Goal: Information Seeking & Learning: Learn about a topic

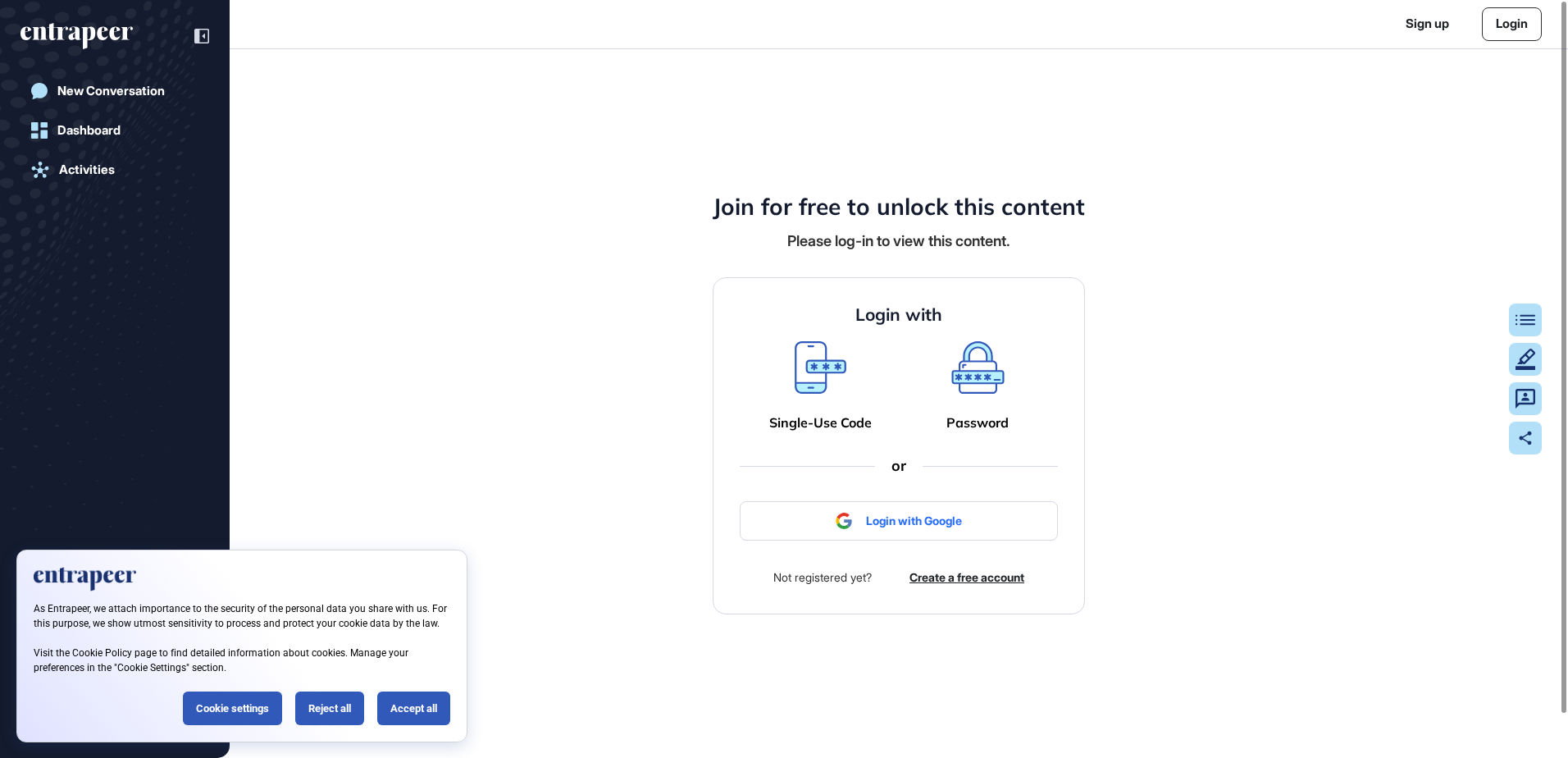
click at [914, 517] on div at bounding box center [898, 521] width 318 height 40
click at [440, 707] on div "Accept all" at bounding box center [414, 708] width 73 height 34
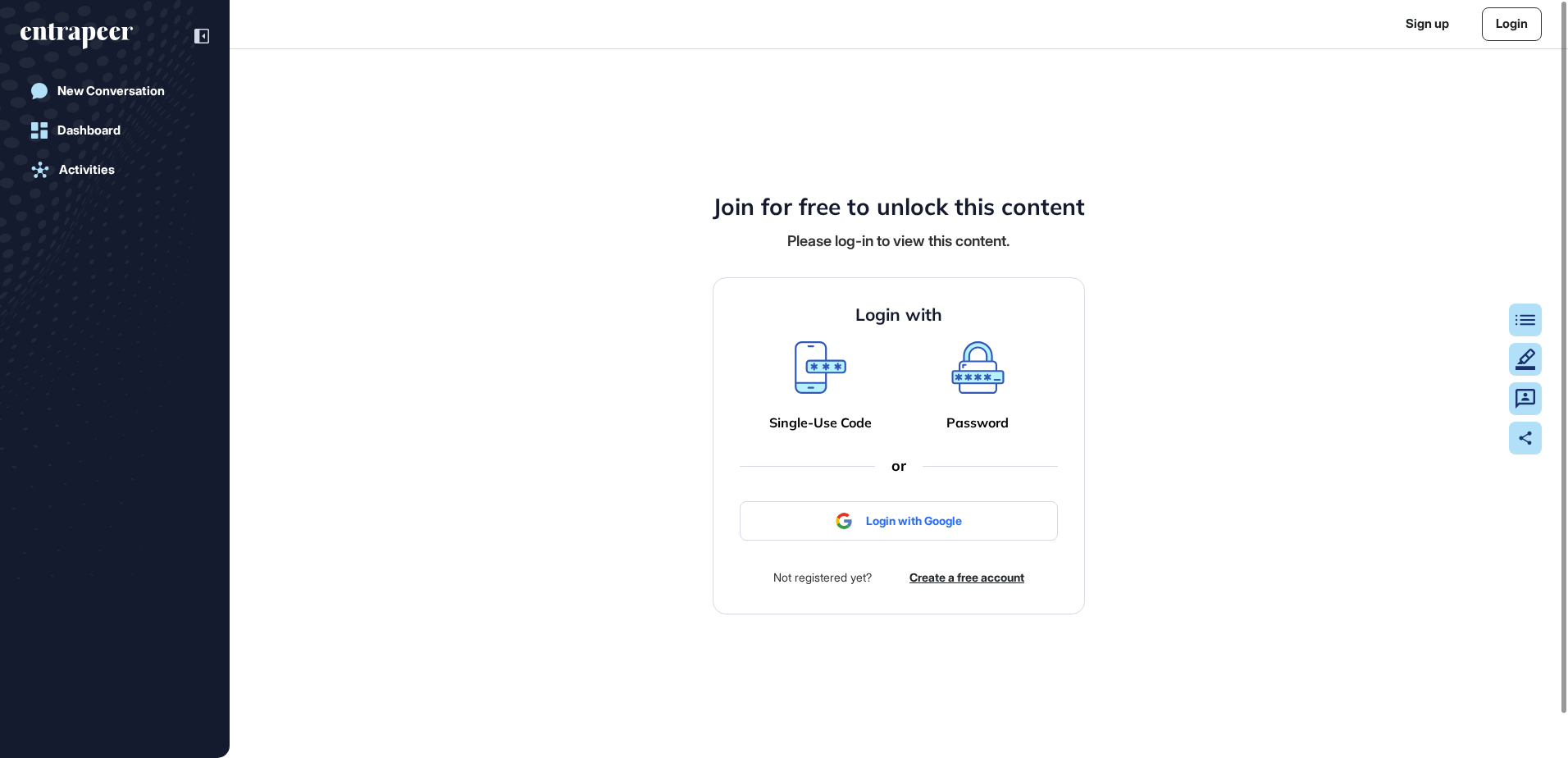
click at [1517, 18] on link "Login" at bounding box center [1511, 24] width 60 height 34
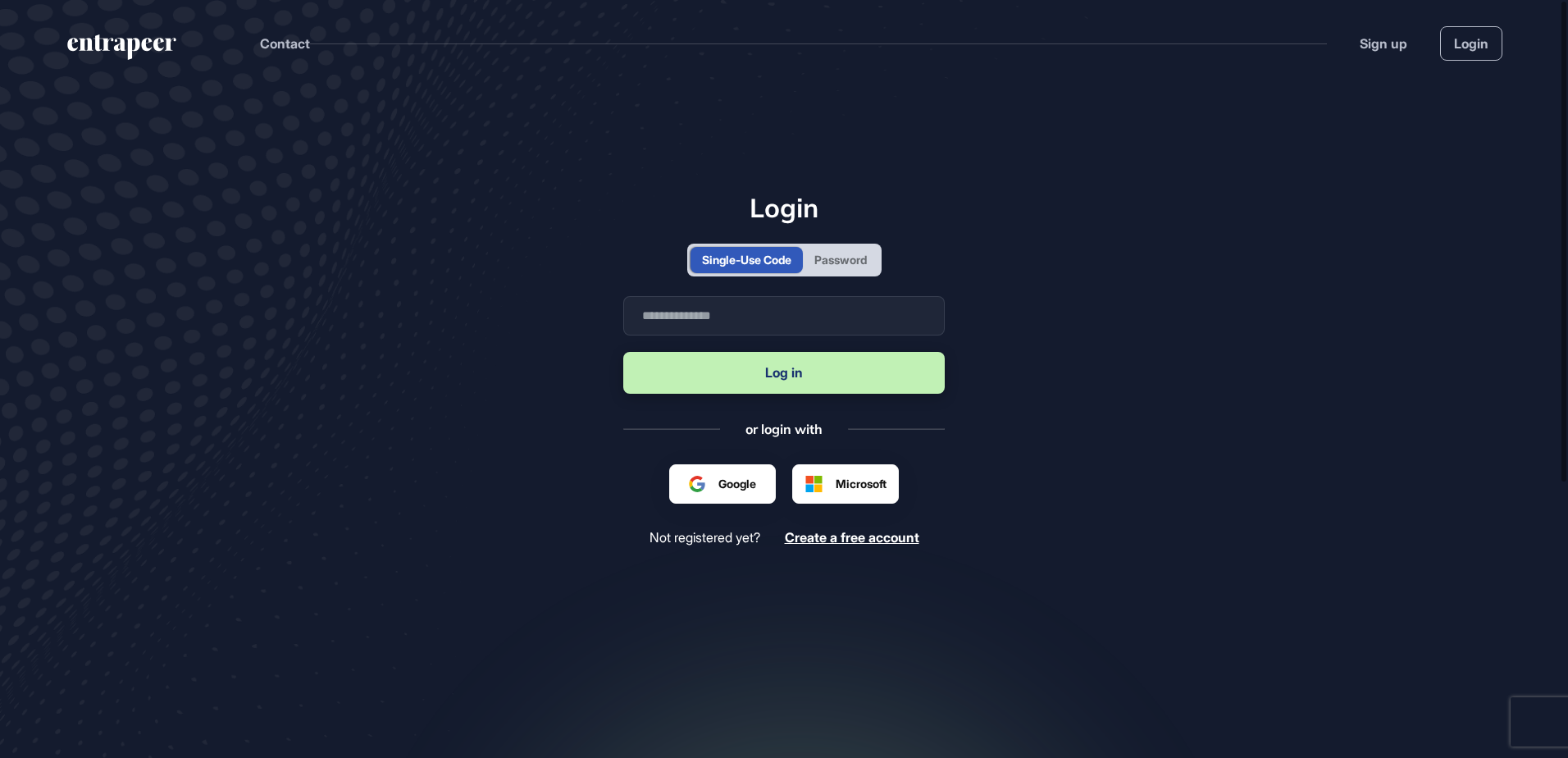
scroll to position [1, 1]
click at [746, 311] on input "text" at bounding box center [784, 316] width 322 height 40
type input "**********"
click at [756, 365] on button "Log in" at bounding box center [784, 373] width 322 height 42
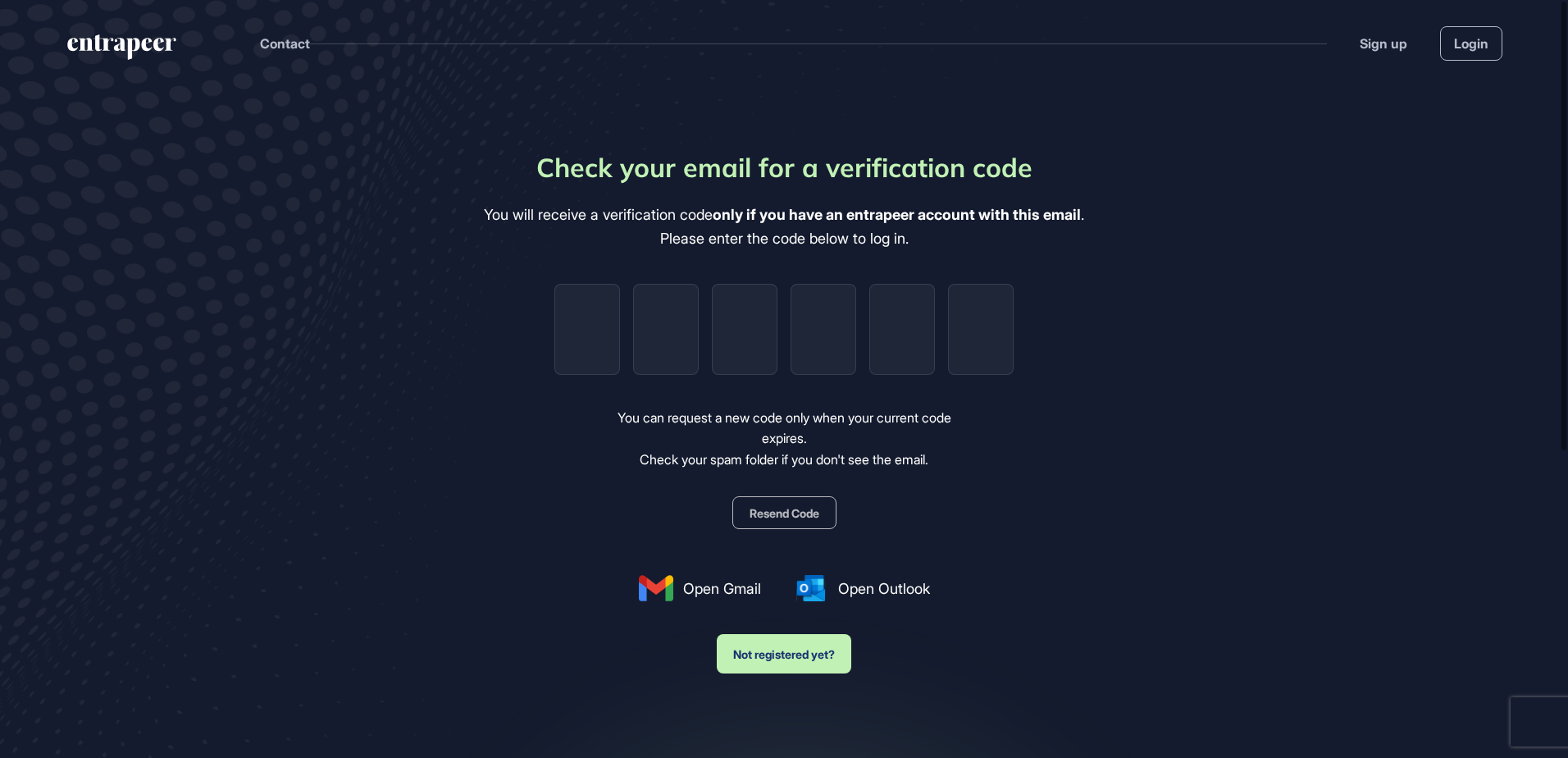
type input "*"
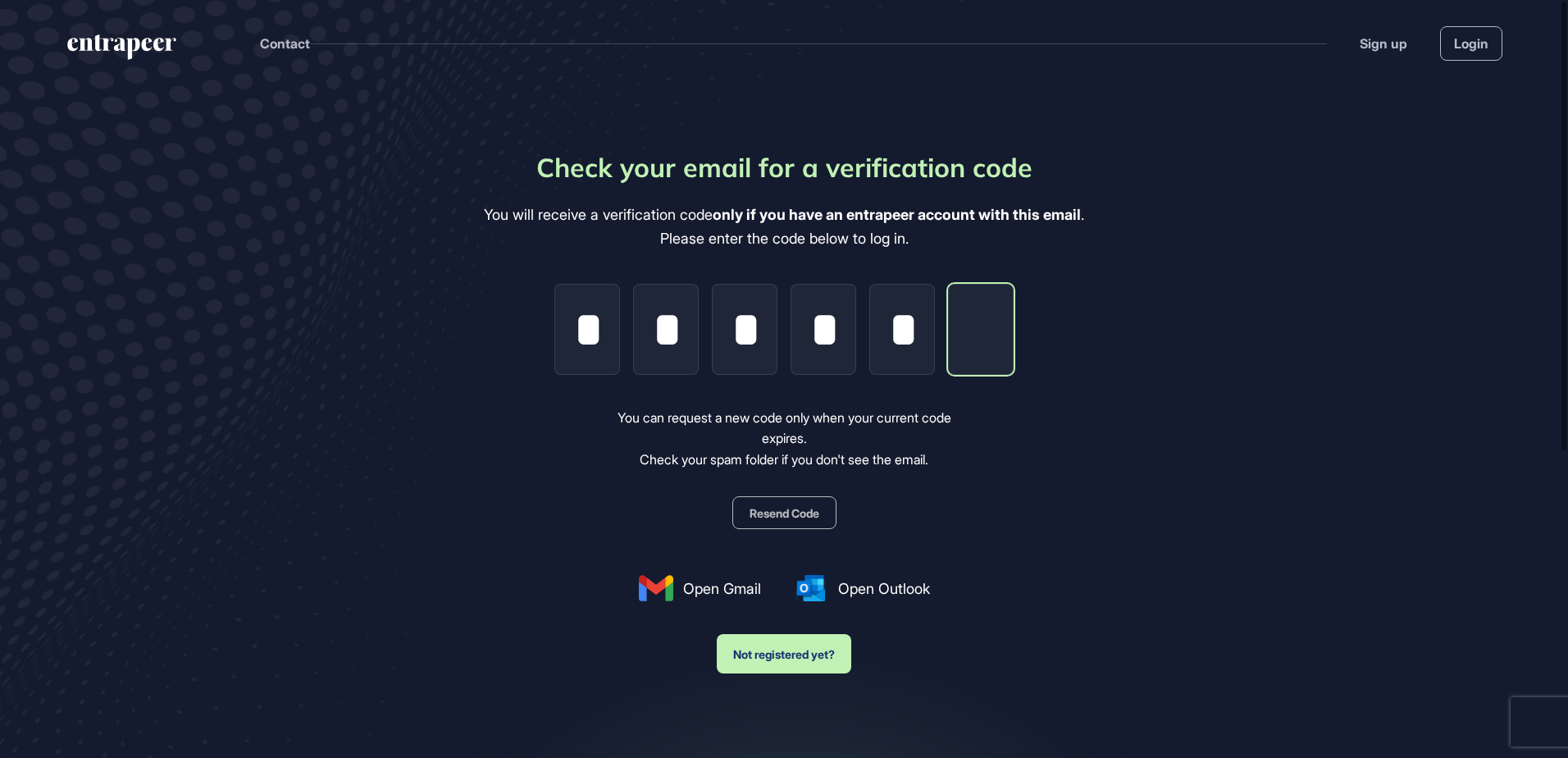
type input "*"
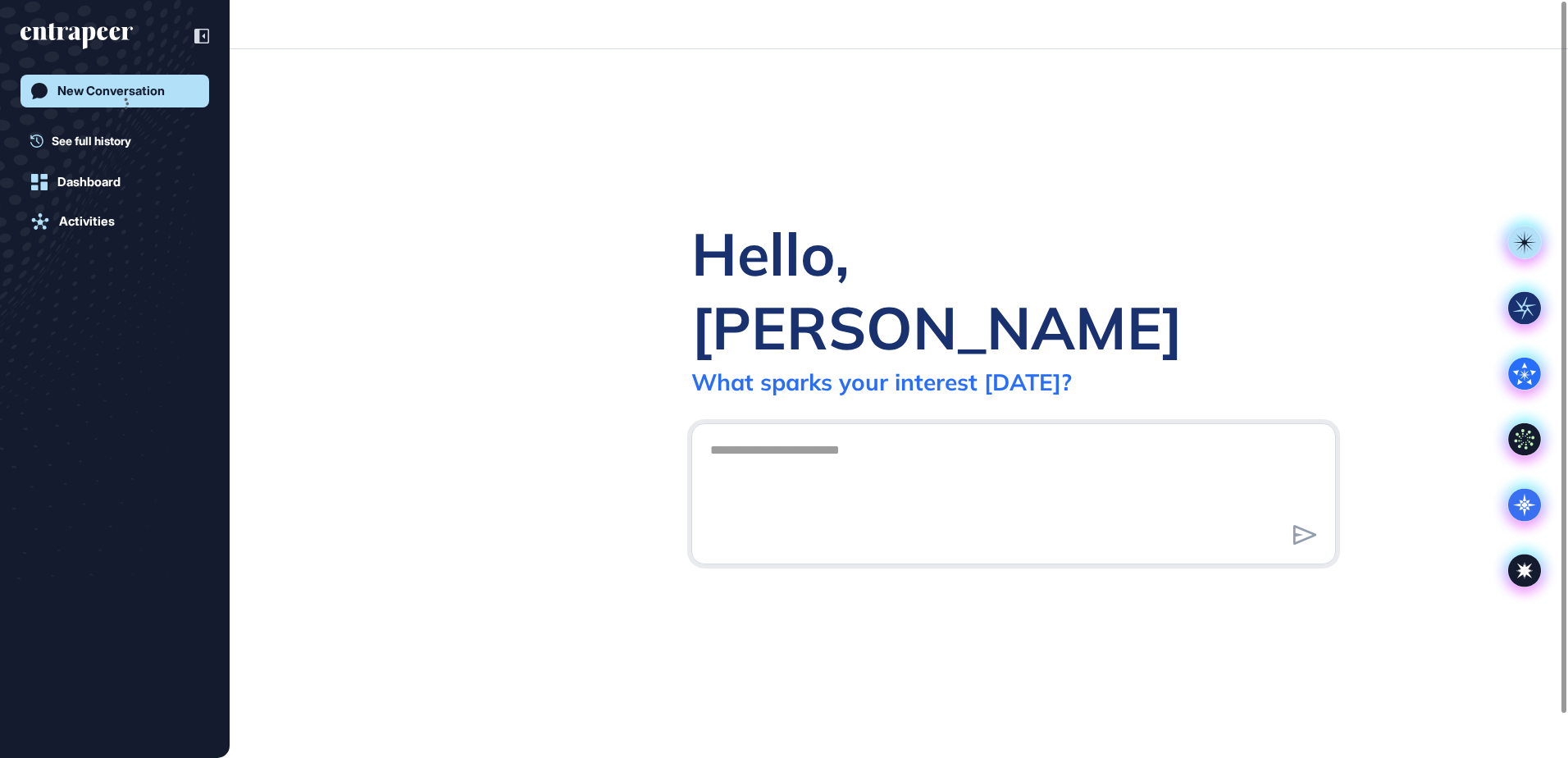
scroll to position [1, 1]
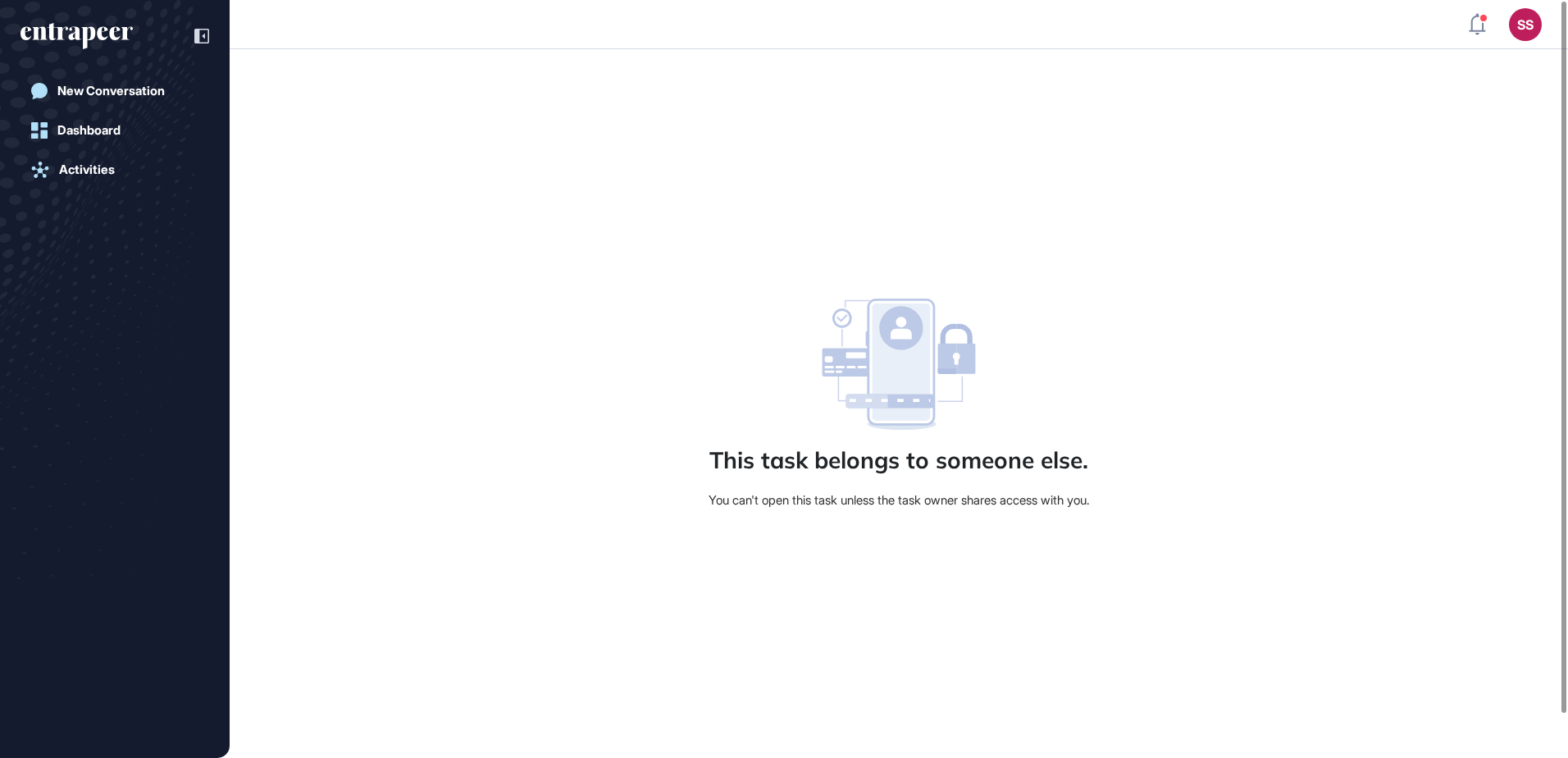
click at [893, 384] on icon at bounding box center [901, 362] width 58 height 118
click at [891, 479] on div "This task belongs to someone else. You can't open this task unless the task own…" at bounding box center [898, 404] width 495 height 211
drag, startPoint x: 841, startPoint y: 467, endPoint x: 662, endPoint y: 405, distance: 189.4
click at [837, 467] on div "This task belongs to someone else." at bounding box center [898, 460] width 378 height 28
click at [116, 123] on div "Dashboard" at bounding box center [89, 131] width 63 height 15
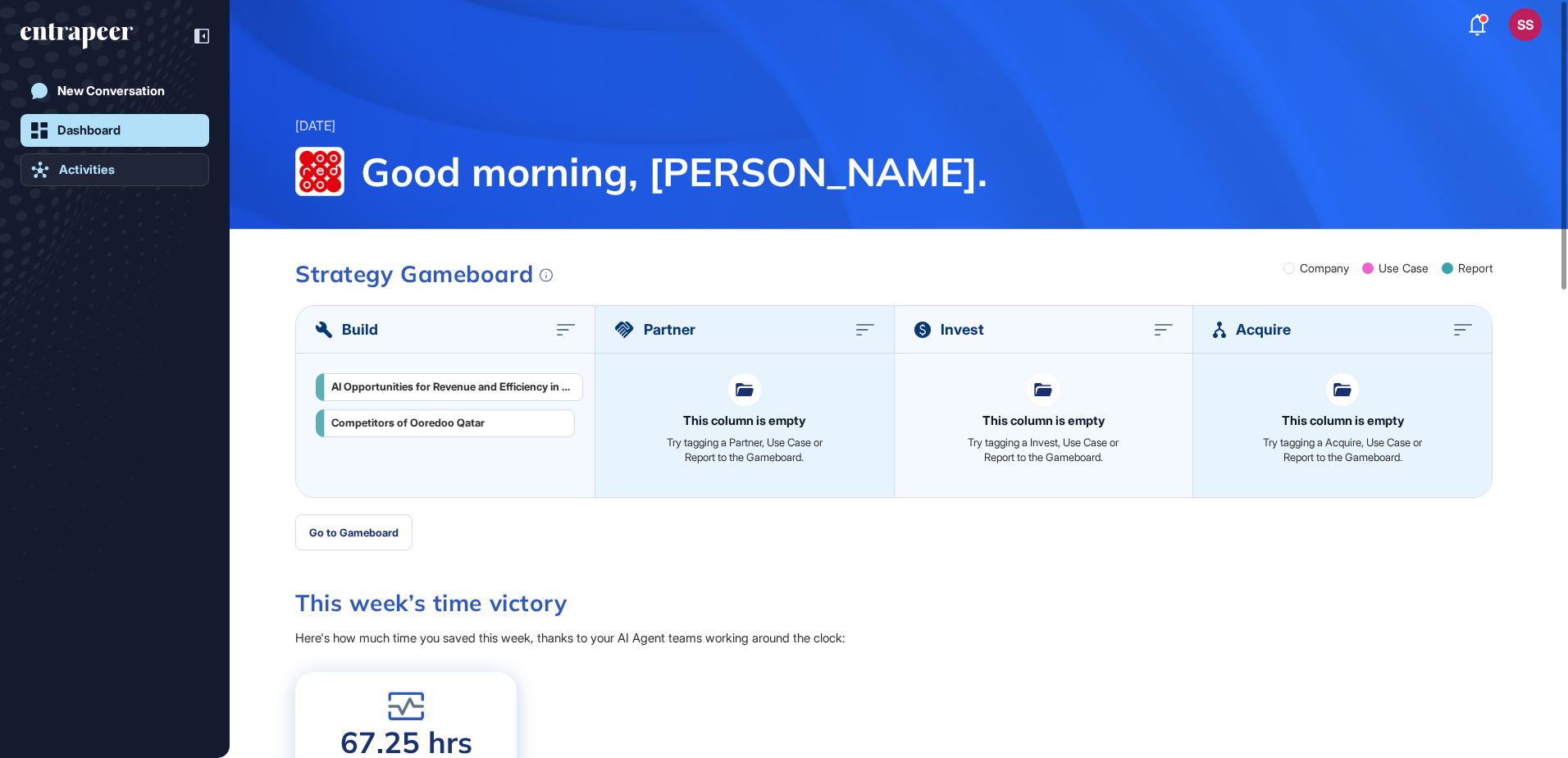
click at [115, 168] on div "Activities" at bounding box center [87, 170] width 56 height 15
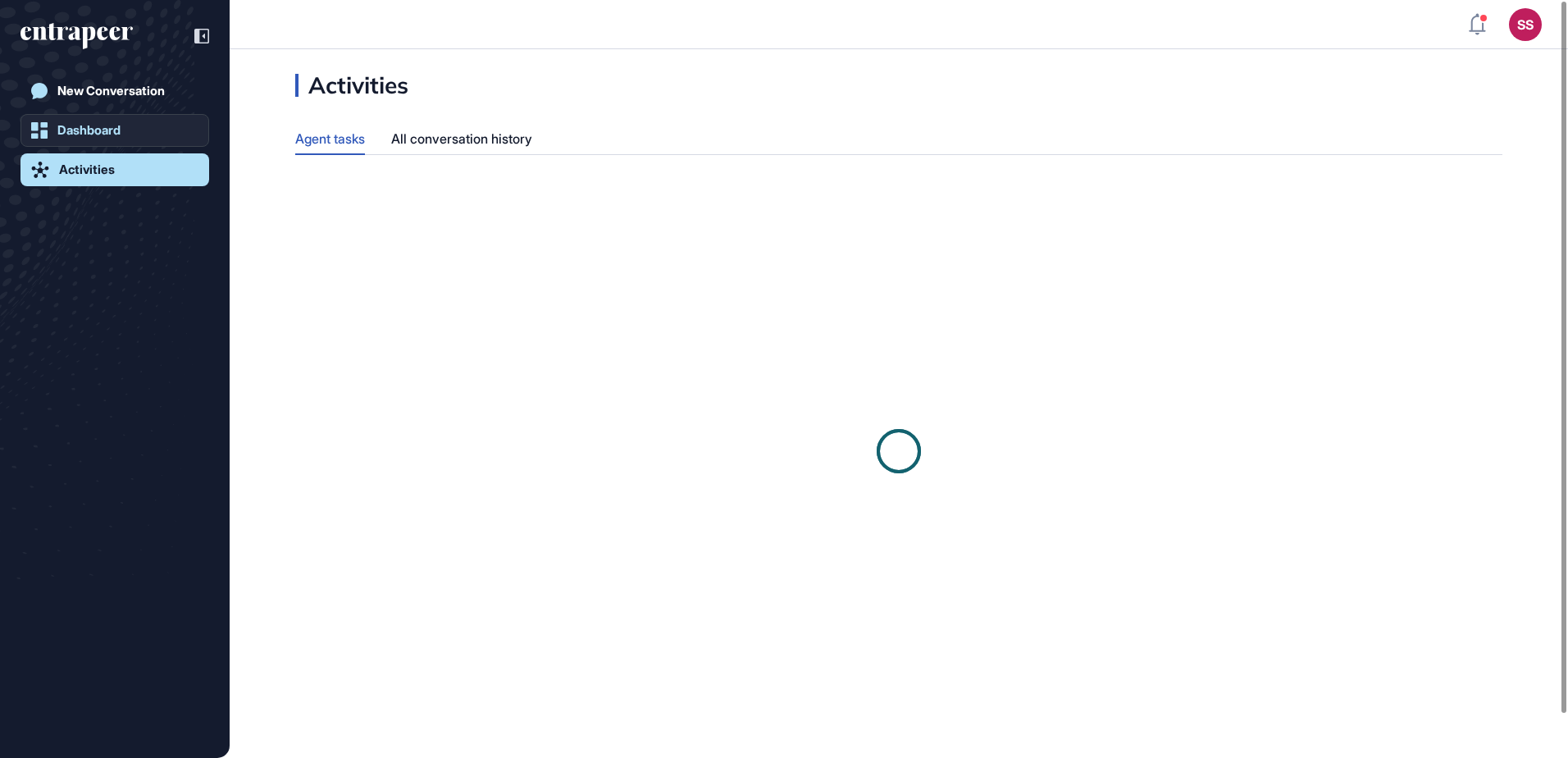
click at [116, 124] on div "Dashboard" at bounding box center [89, 131] width 63 height 15
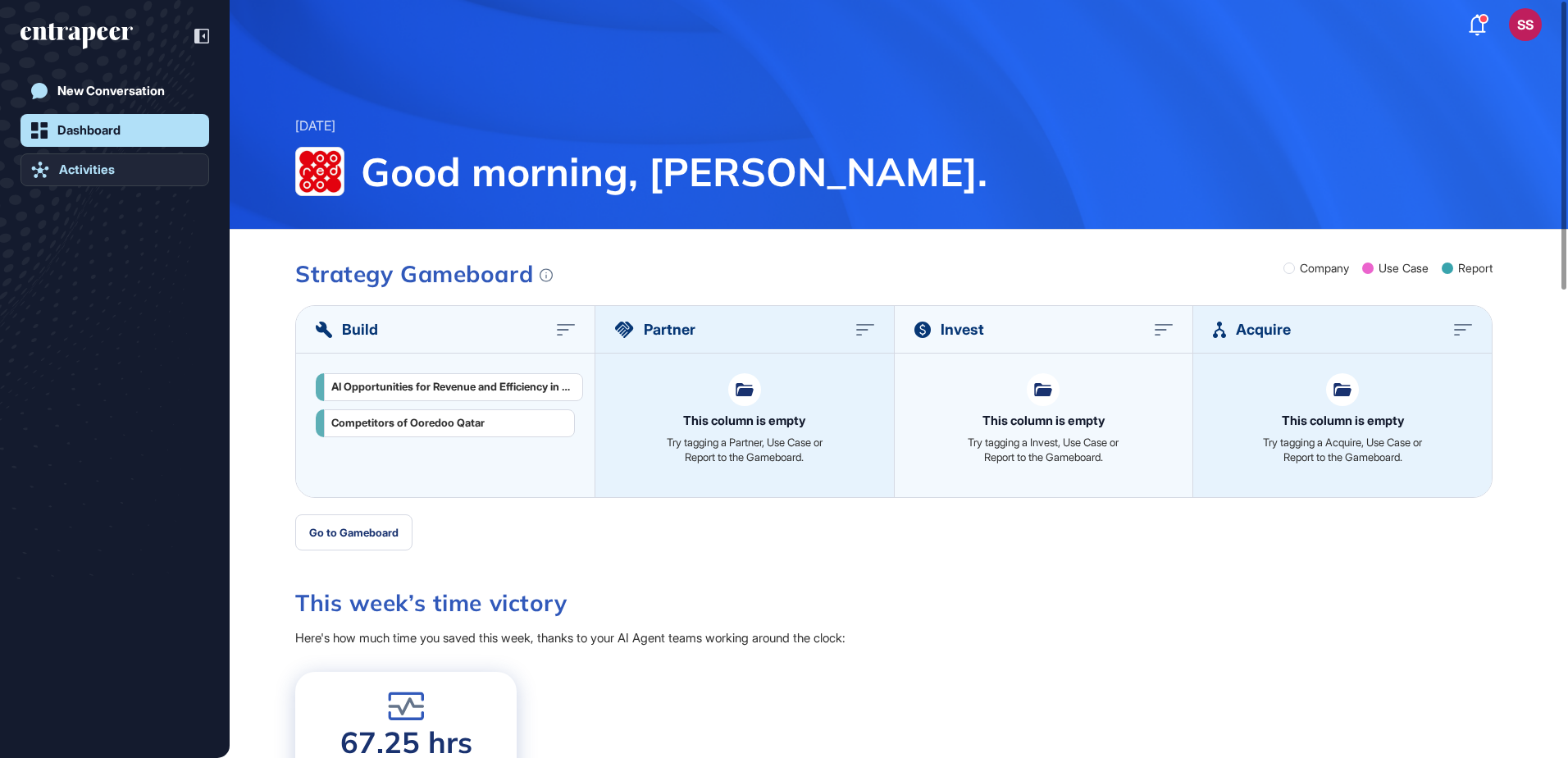
click at [53, 157] on link "Activities" at bounding box center [114, 170] width 188 height 33
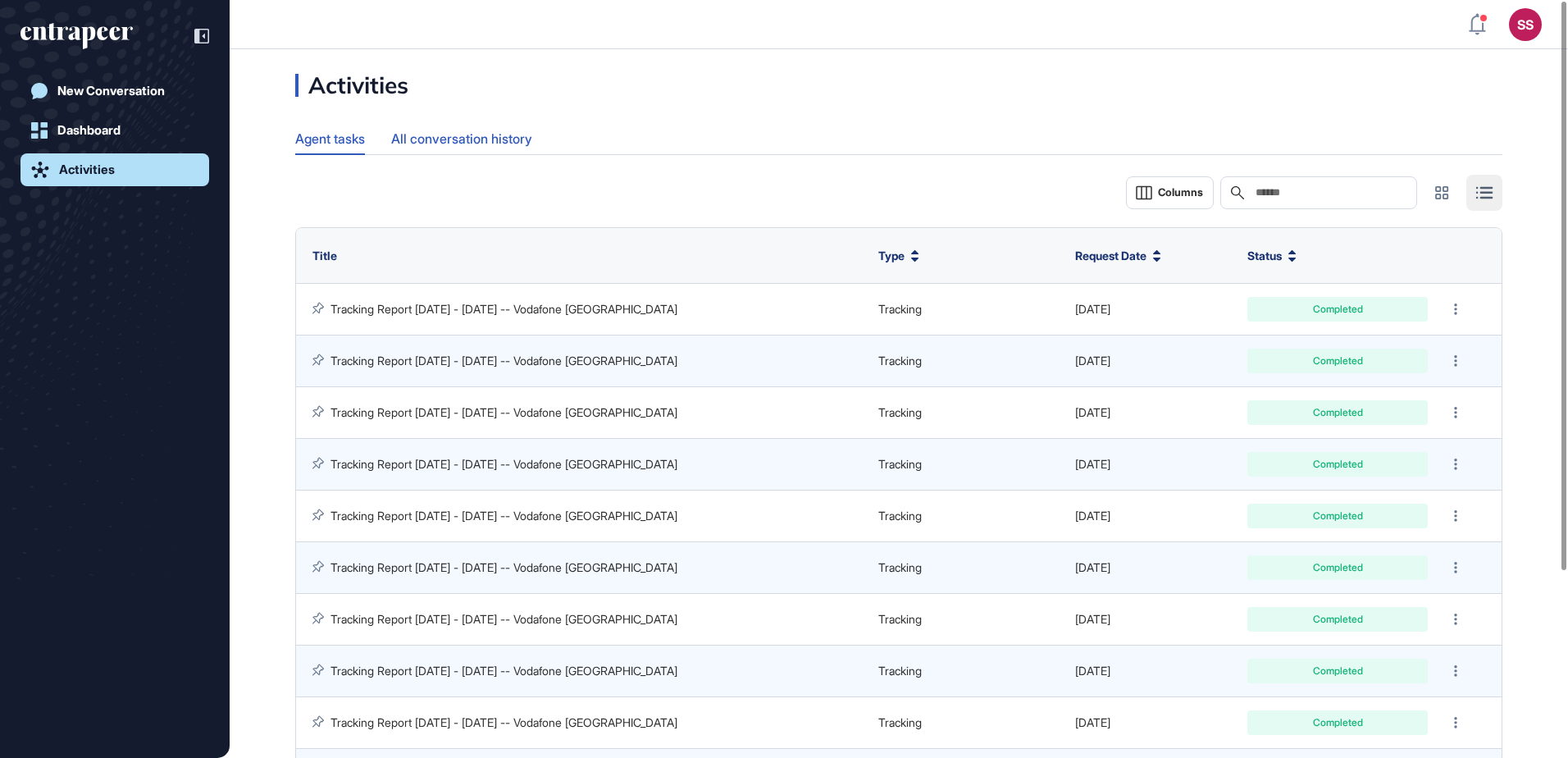
click at [503, 137] on div "All conversation history" at bounding box center [461, 139] width 141 height 32
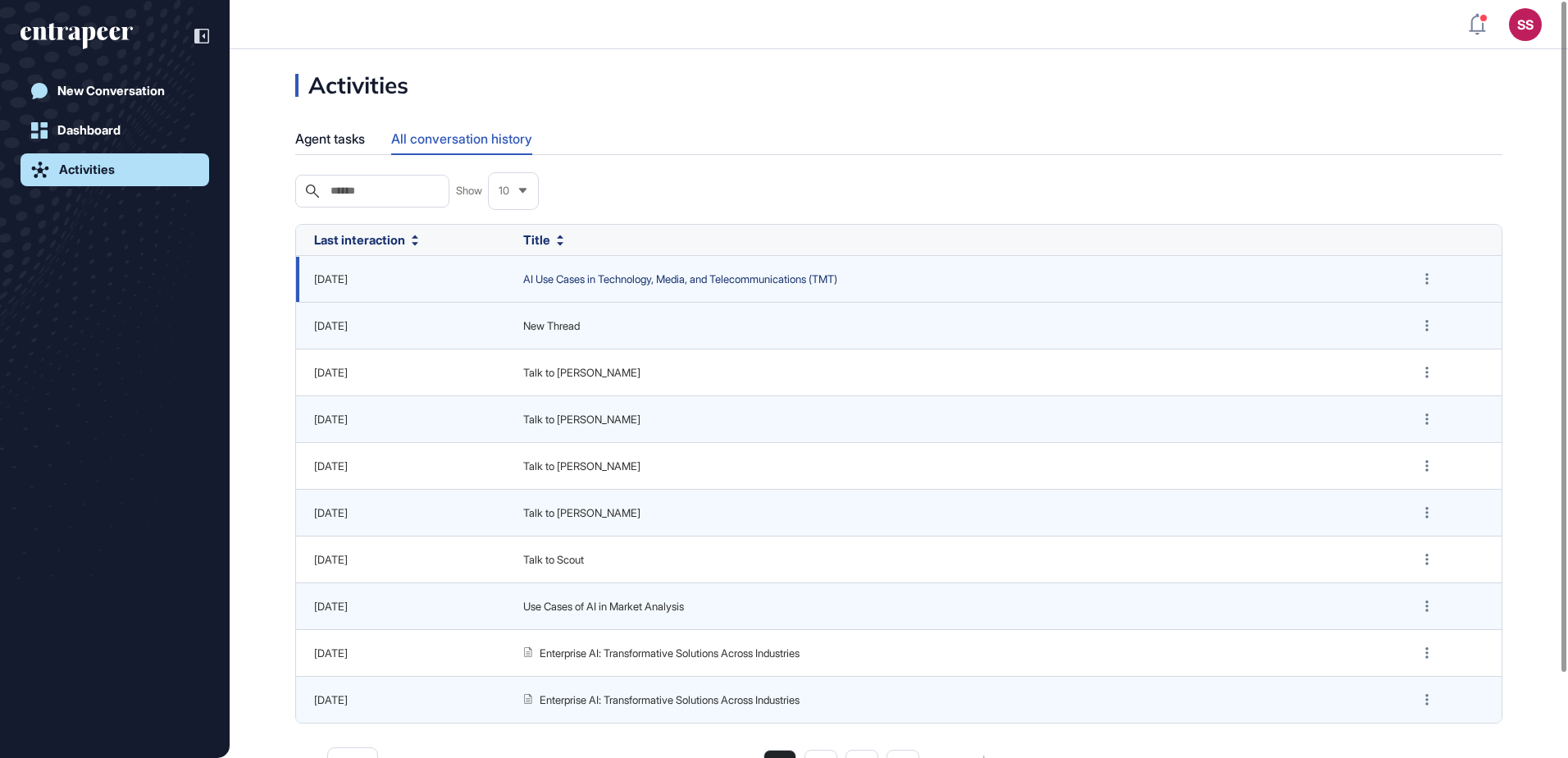
click at [629, 286] on span "AI Use Cases in Technology, Media, and Telecommunications (TMT)" at bounding box center [951, 280] width 856 height 16
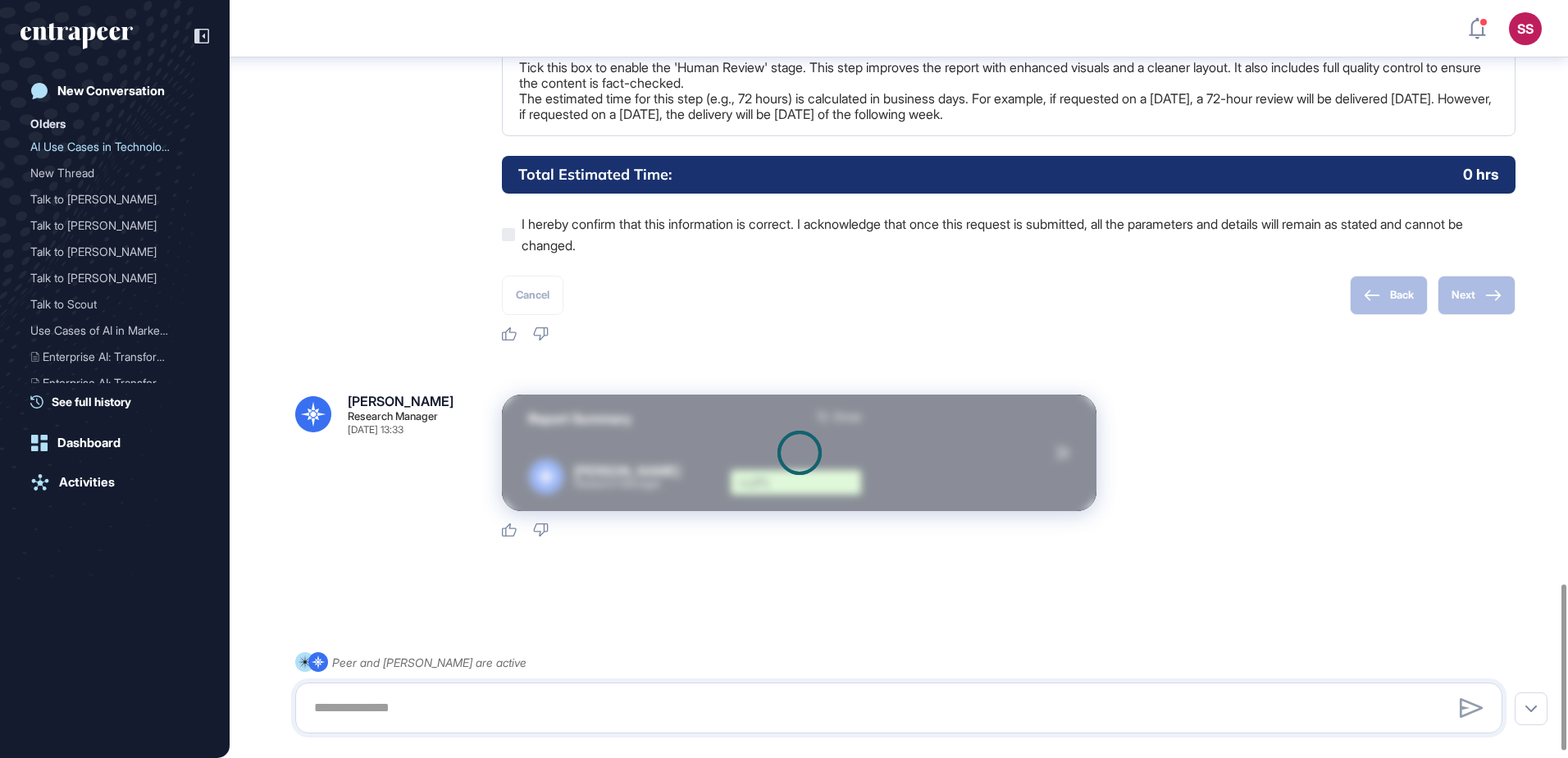
scroll to position [2700, 0]
click at [660, 451] on div at bounding box center [799, 453] width 595 height 117
click at [98, 328] on div "Use Cases of AI in Market..." at bounding box center [108, 331] width 155 height 26
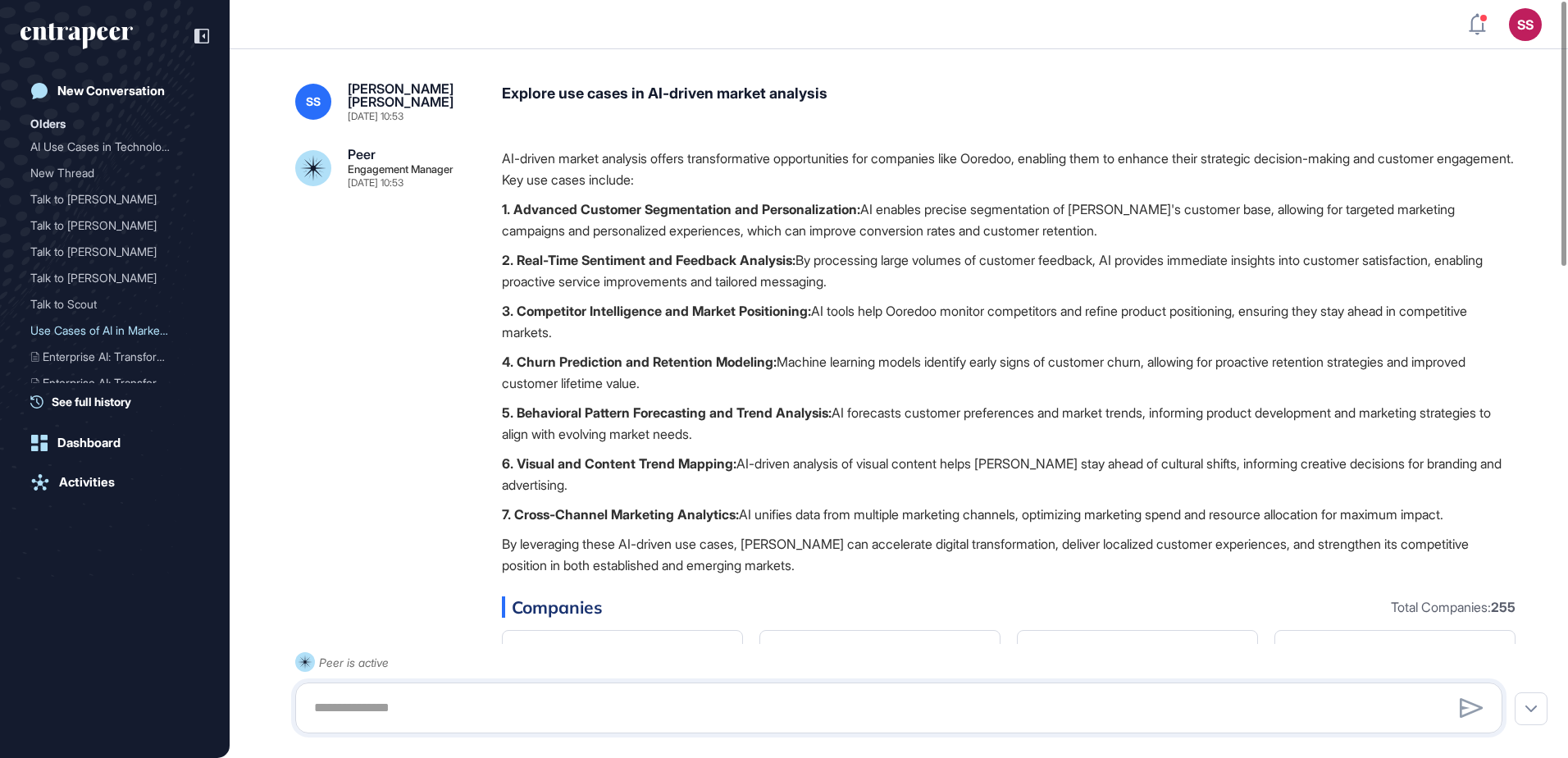
click at [407, 109] on div "Shamil Shareef Panthalayini Tharayil Mohammed" at bounding box center [411, 95] width 128 height 26
click at [670, 96] on div "Explore use cases in AI-driven market analysis" at bounding box center [1009, 102] width 1014 height 40
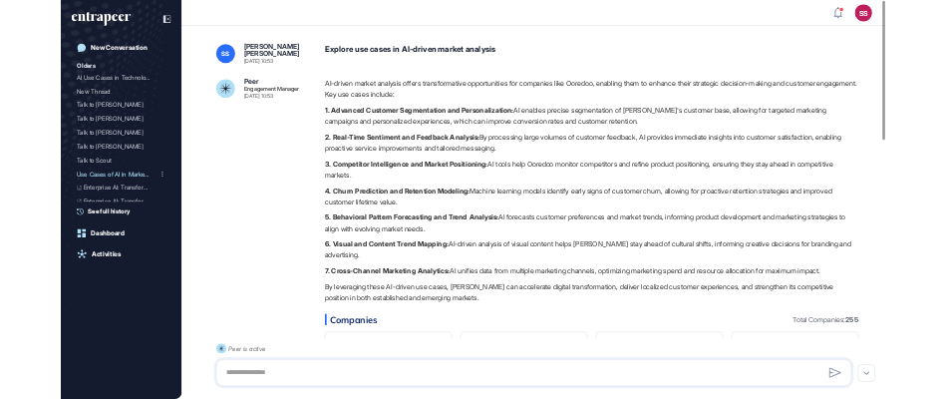
scroll to position [199, 0]
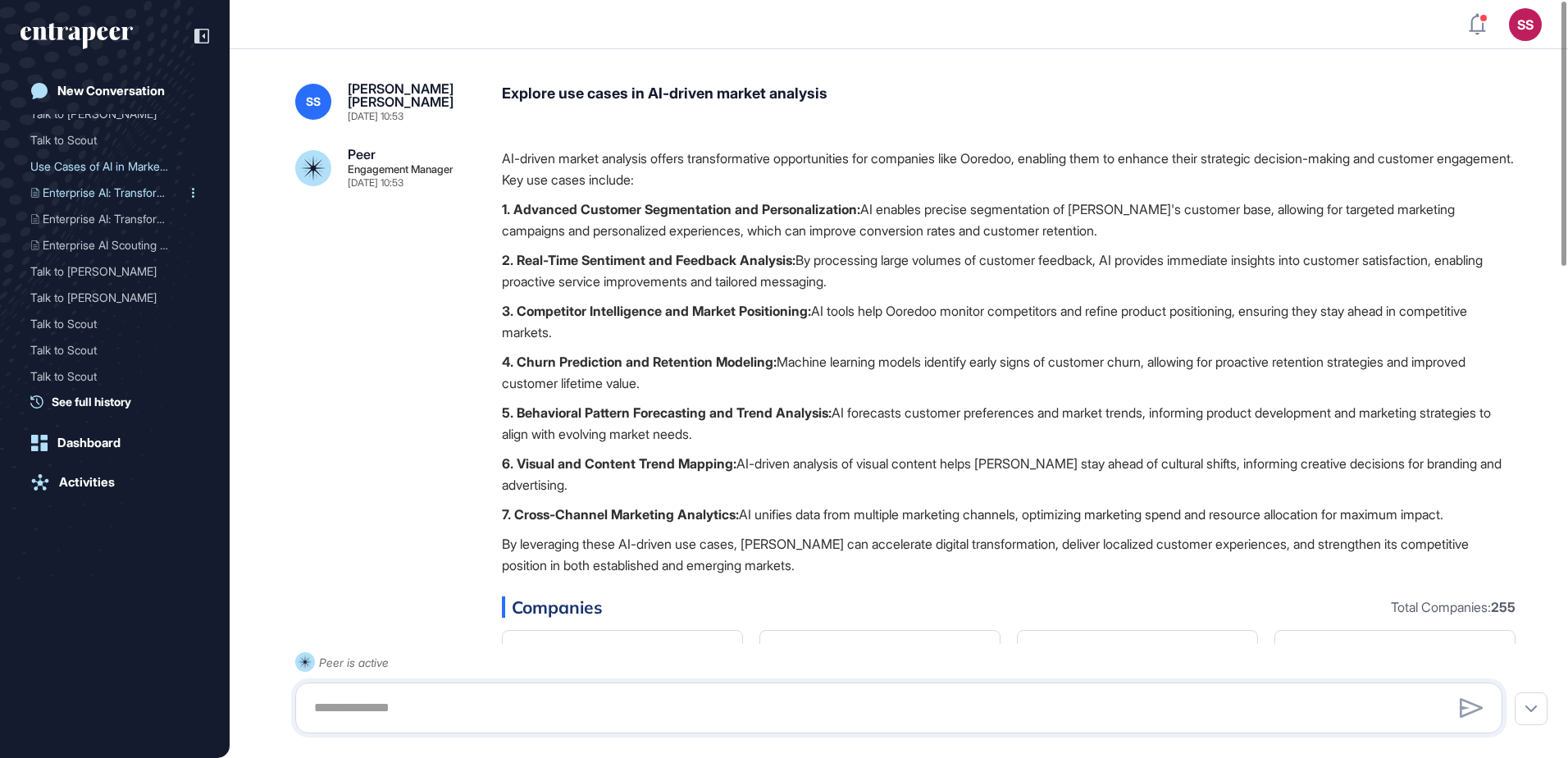
click at [105, 191] on div "Enterprise AI: Transforma..." at bounding box center [108, 193] width 155 height 26
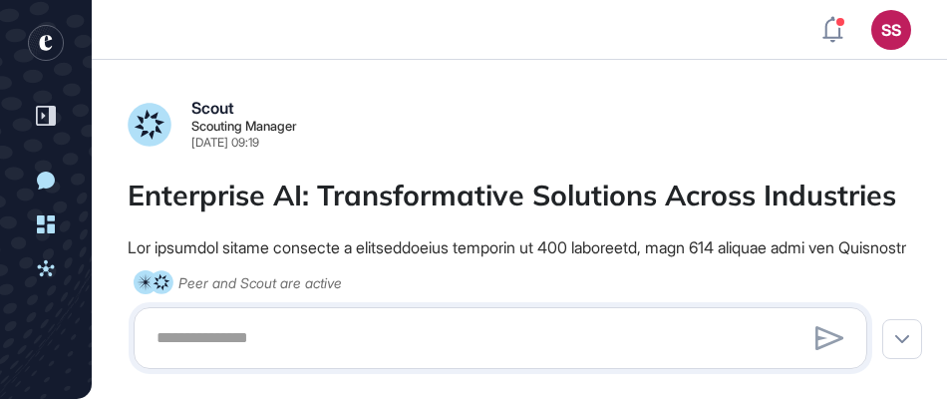
scroll to position [399, 947]
